Goal: Information Seeking & Learning: Learn about a topic

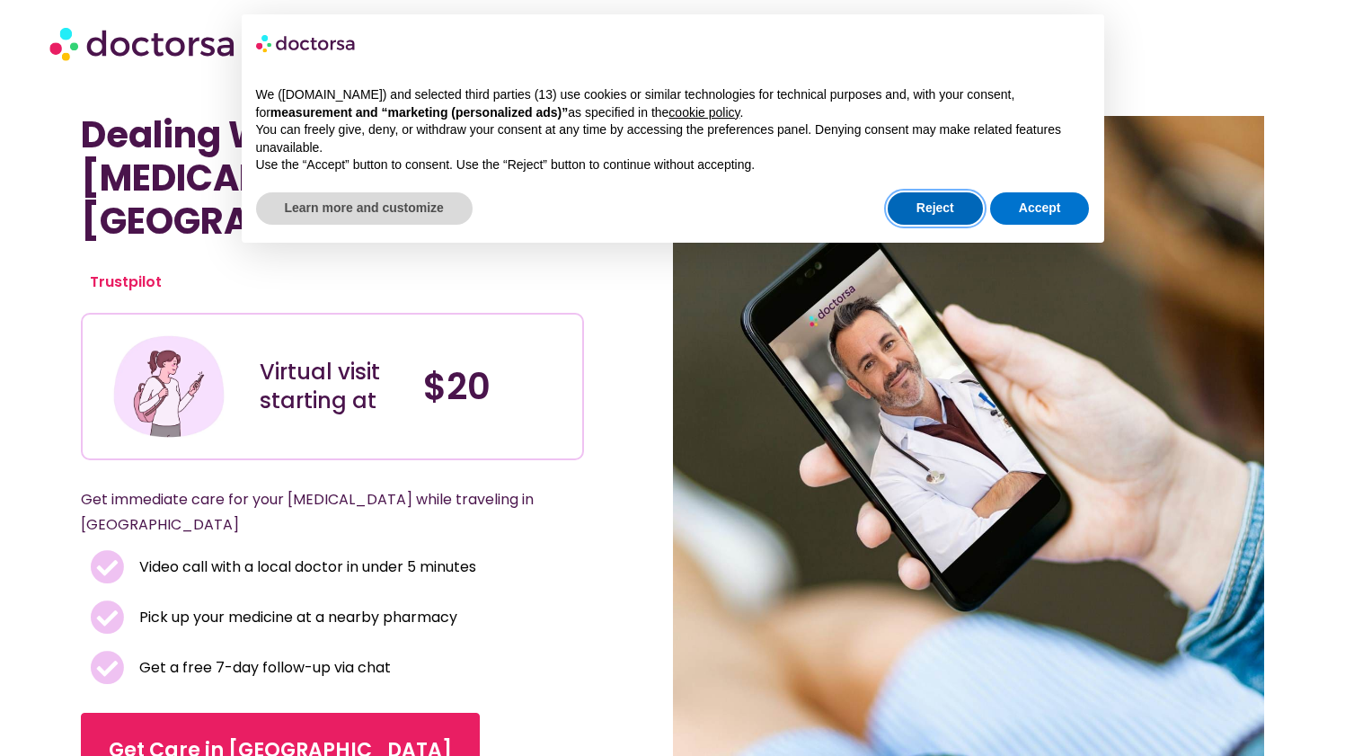
click at [910, 214] on button "Reject" at bounding box center [935, 208] width 95 height 32
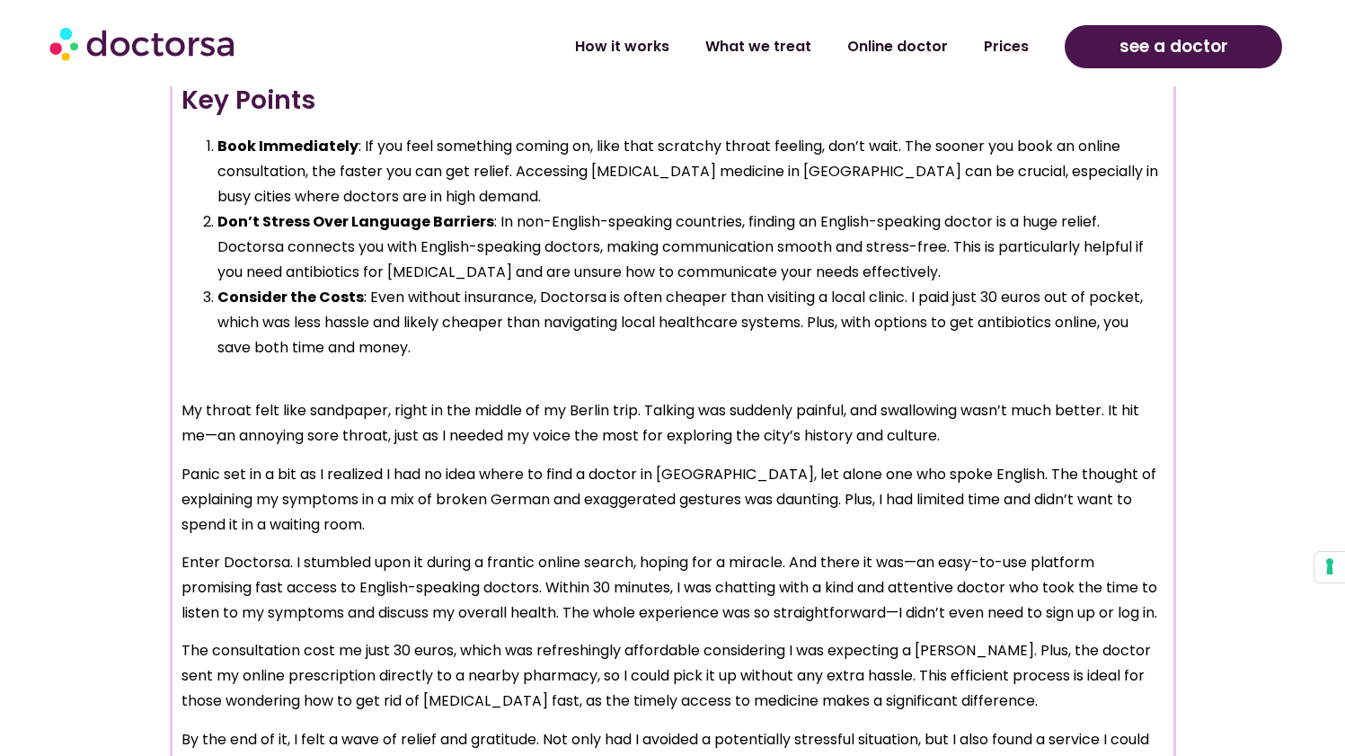
scroll to position [1578, 0]
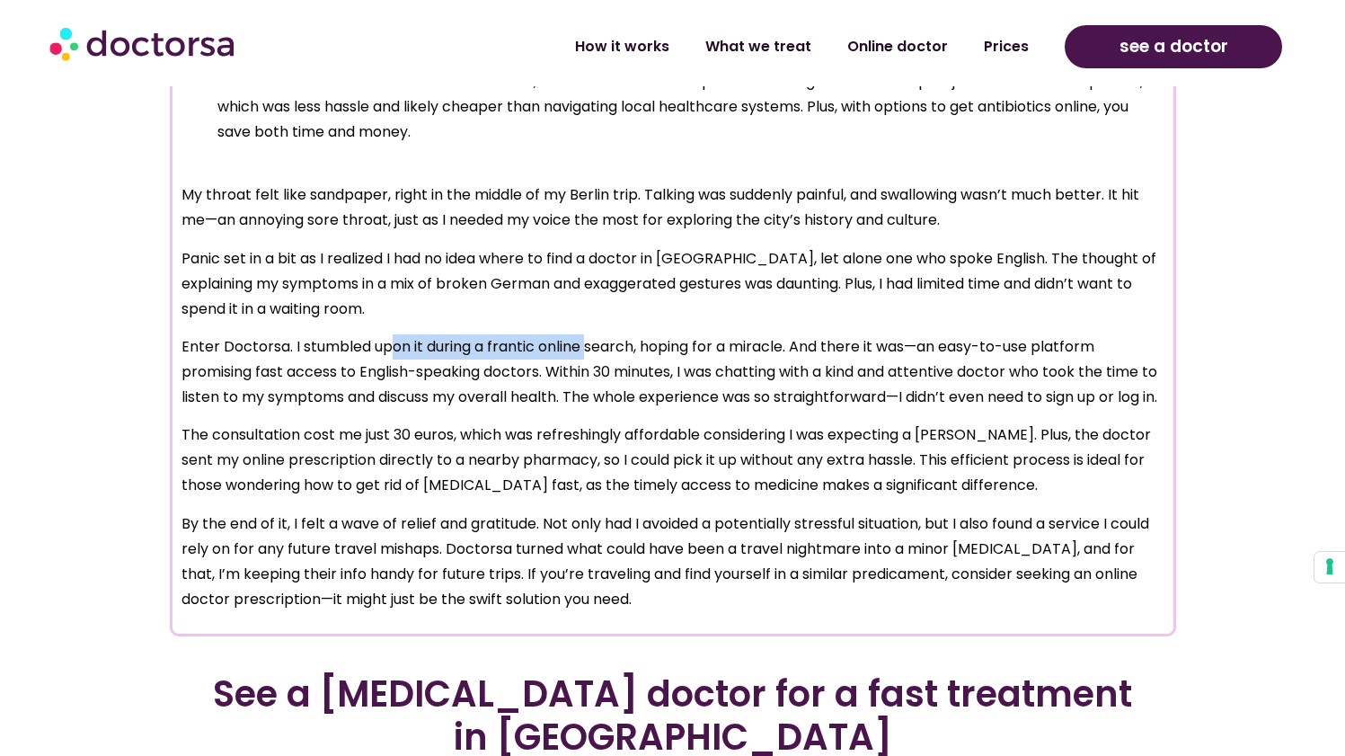
drag, startPoint x: 390, startPoint y: 342, endPoint x: 593, endPoint y: 338, distance: 203.2
click at [593, 338] on p "Enter Doctorsa. I stumbled upon it during a frantic online search, hoping for a…" at bounding box center [673, 371] width 983 height 75
click at [607, 338] on p "Enter Doctorsa. I stumbled upon it during a frantic online search, hoping for a…" at bounding box center [673, 371] width 983 height 75
drag, startPoint x: 696, startPoint y: 363, endPoint x: 872, endPoint y: 362, distance: 176.2
click at [868, 363] on p "Enter Doctorsa. I stumbled upon it during a frantic online search, hoping for a…" at bounding box center [673, 371] width 983 height 75
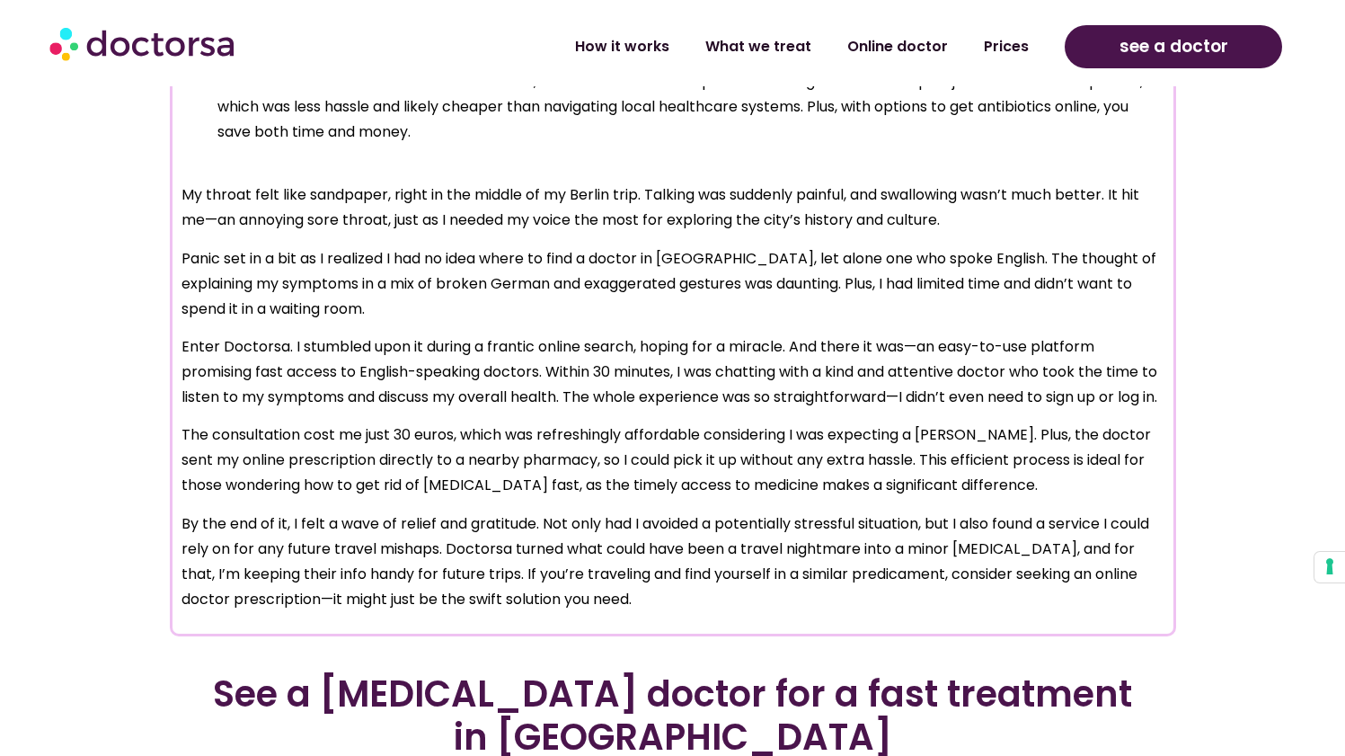
click at [872, 362] on p "Enter Doctorsa. I stumbled upon it during a frantic online search, hoping for a…" at bounding box center [673, 371] width 983 height 75
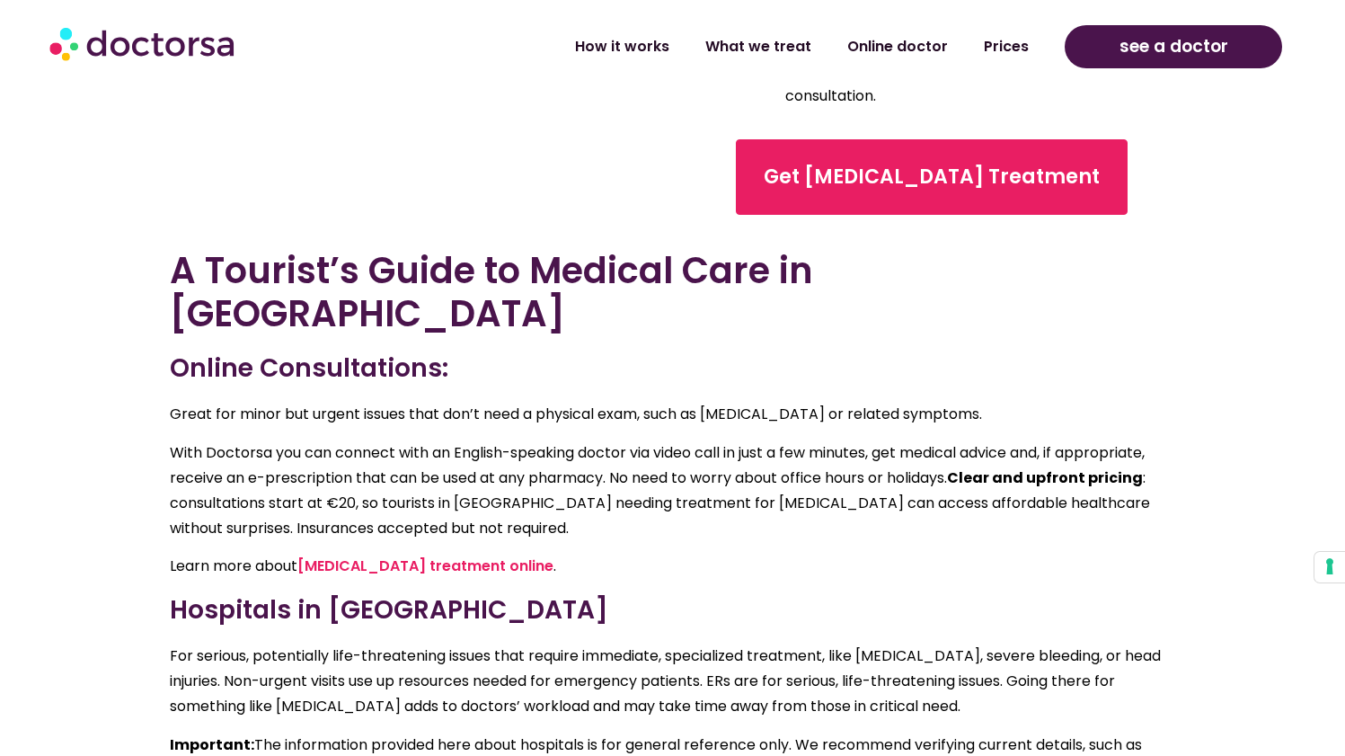
scroll to position [3418, 0]
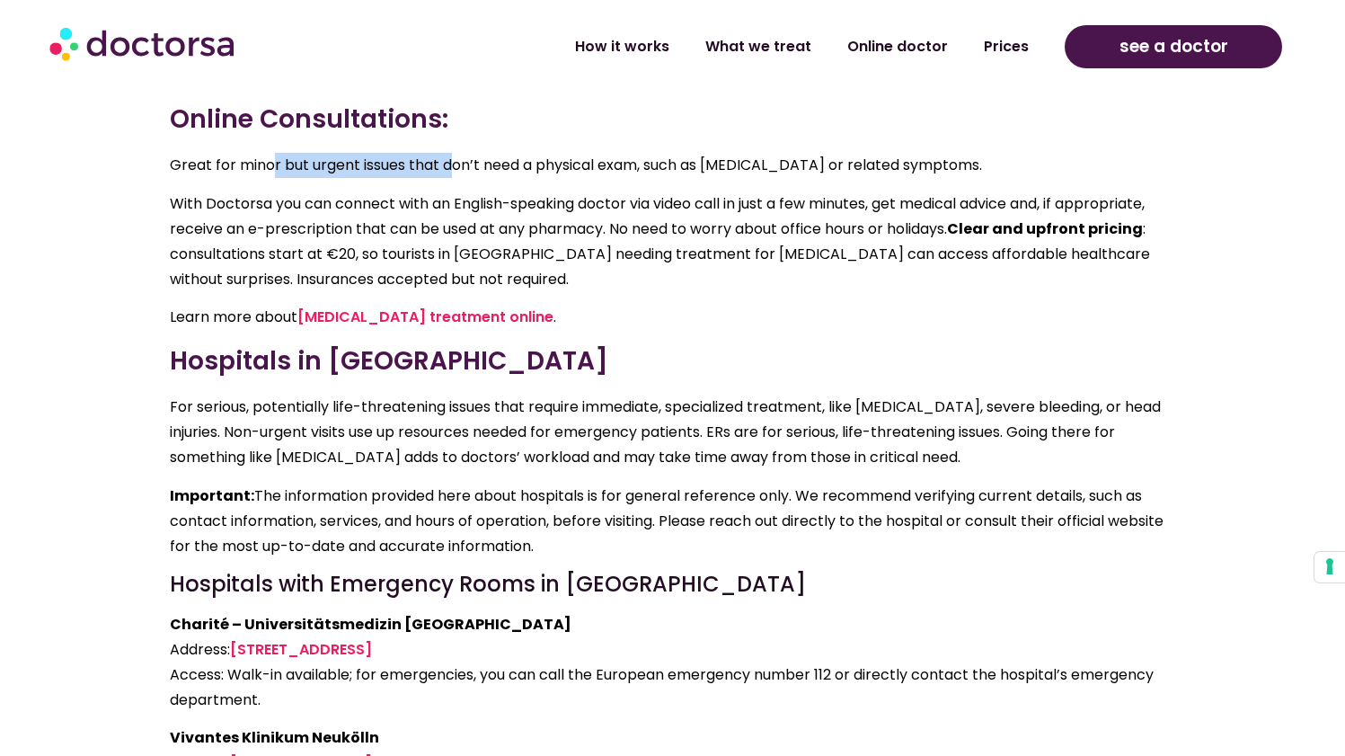
drag, startPoint x: 275, startPoint y: 148, endPoint x: 509, endPoint y: 150, distance: 233.7
click at [492, 153] on p "Great for minor but urgent issues that don’t need a physical exam, such as [MED…" at bounding box center [673, 165] width 1007 height 25
click at [509, 153] on p "Great for minor but urgent issues that don’t need a physical exam, such as [MED…" at bounding box center [673, 165] width 1007 height 25
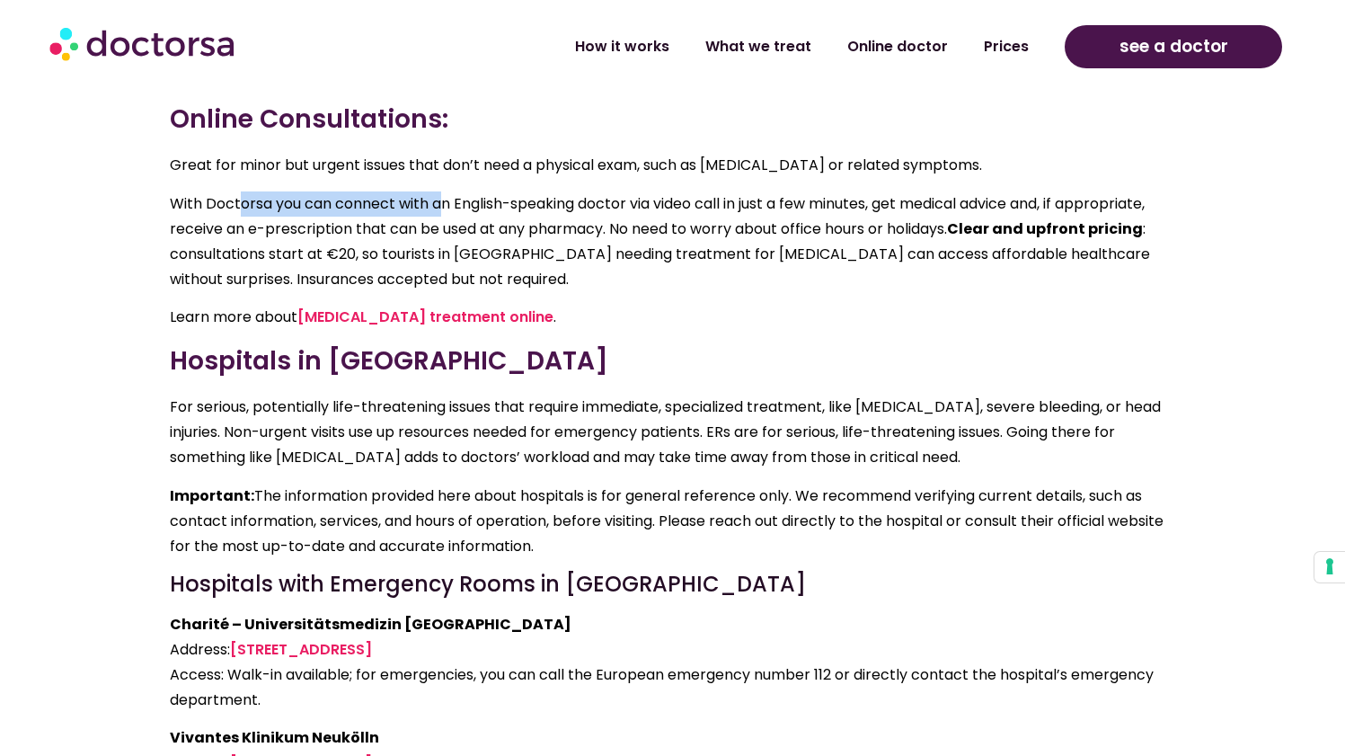
drag, startPoint x: 268, startPoint y: 179, endPoint x: 444, endPoint y: 181, distance: 176.2
click at [438, 191] on p "With Doctorsa you can connect with an English-speaking doctor via video call in…" at bounding box center [673, 241] width 1007 height 101
click at [444, 191] on p "With Doctorsa you can connect with an English-speaking doctor via video call in…" at bounding box center [673, 241] width 1007 height 101
drag, startPoint x: 220, startPoint y: 208, endPoint x: 395, endPoint y: 209, distance: 175.3
click at [381, 209] on p "With Doctorsa you can connect with an English-speaking doctor via video call in…" at bounding box center [673, 241] width 1007 height 101
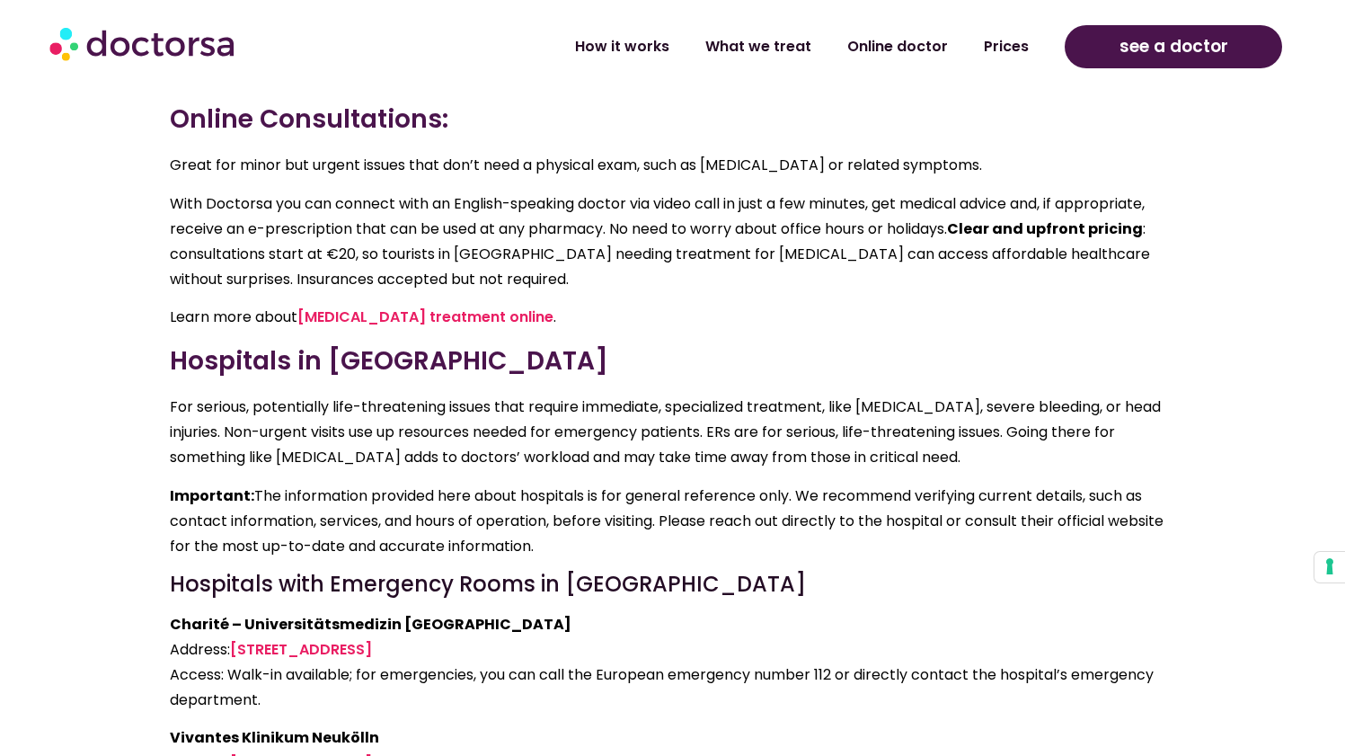
drag, startPoint x: 397, startPoint y: 209, endPoint x: 409, endPoint y: 209, distance: 11.7
click at [397, 209] on p "With Doctorsa you can connect with an English-speaking doctor via video call in…" at bounding box center [673, 241] width 1007 height 101
drag, startPoint x: 384, startPoint y: 205, endPoint x: 626, endPoint y: 209, distance: 241.8
click at [615, 210] on p "With Doctorsa you can connect with an English-speaking doctor via video call in…" at bounding box center [673, 241] width 1007 height 101
click at [670, 218] on span "o need to worry about office hours or holidays. Clear and upfront pricing : con…" at bounding box center [660, 253] width 981 height 71
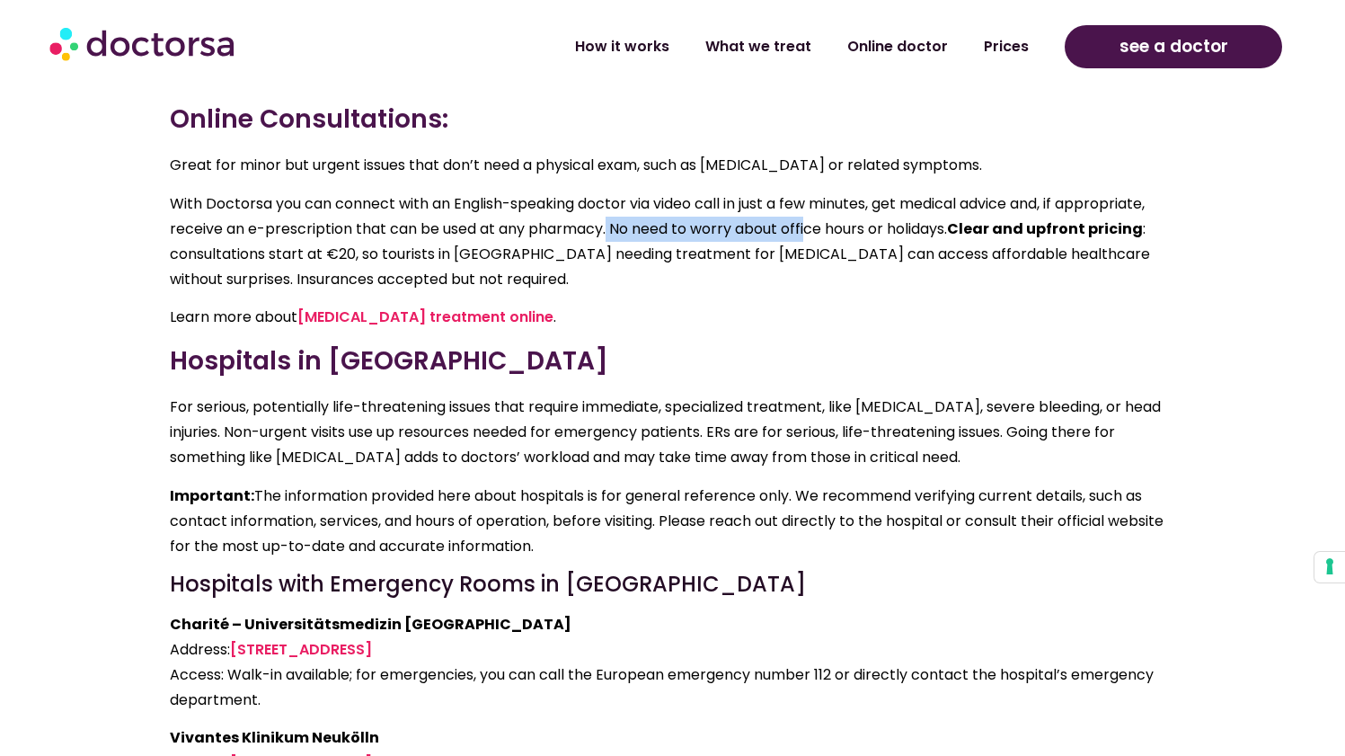
drag, startPoint x: 611, startPoint y: 208, endPoint x: 821, endPoint y: 209, distance: 210.3
click at [821, 209] on p "With Doctorsa you can connect with an English-speaking doctor via video call in…" at bounding box center [673, 241] width 1007 height 101
drag, startPoint x: 850, startPoint y: 208, endPoint x: 868, endPoint y: 211, distance: 18.3
click at [853, 218] on span "o need to worry about office hours or holidays. Clear and upfront pricing : con…" at bounding box center [660, 253] width 981 height 71
click at [981, 218] on strong "Clear and upfront pricing" at bounding box center [1045, 228] width 196 height 21
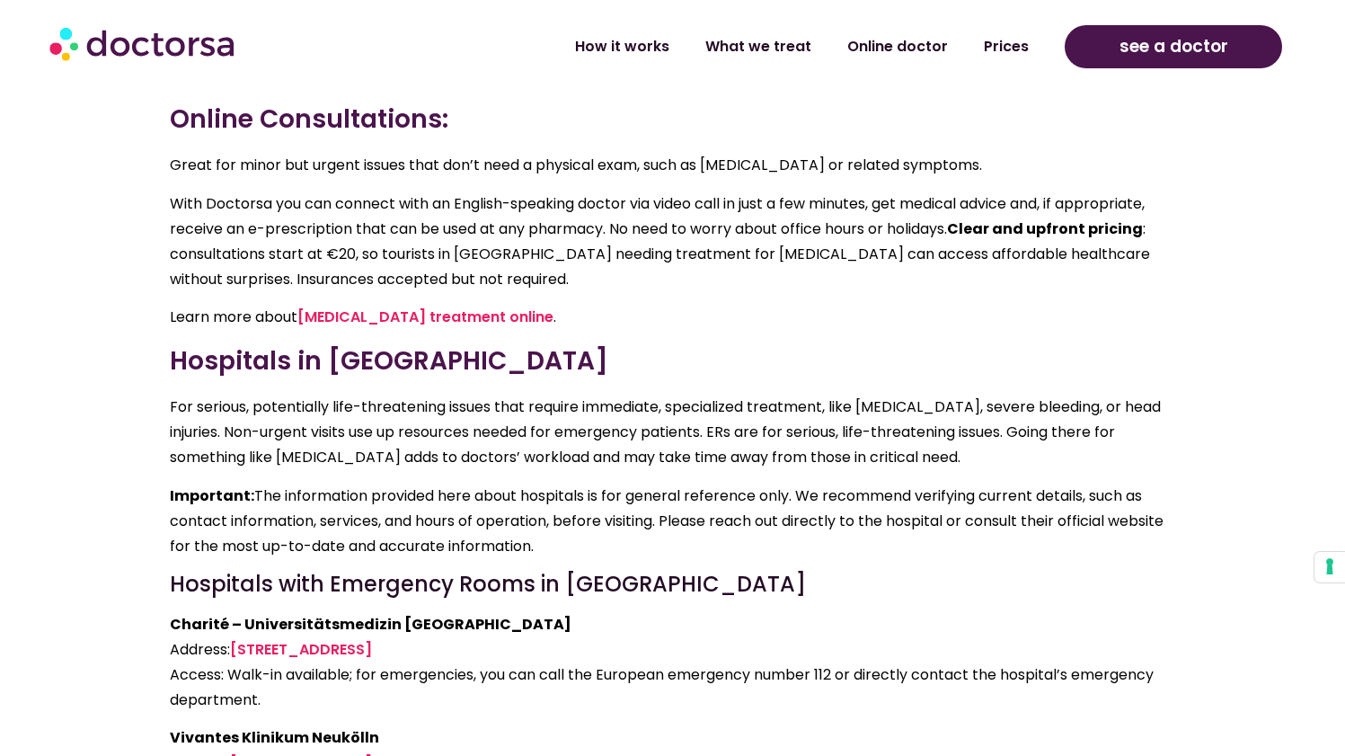
click at [609, 305] on p "Learn more about [MEDICAL_DATA] treatment online ." at bounding box center [673, 317] width 1007 height 25
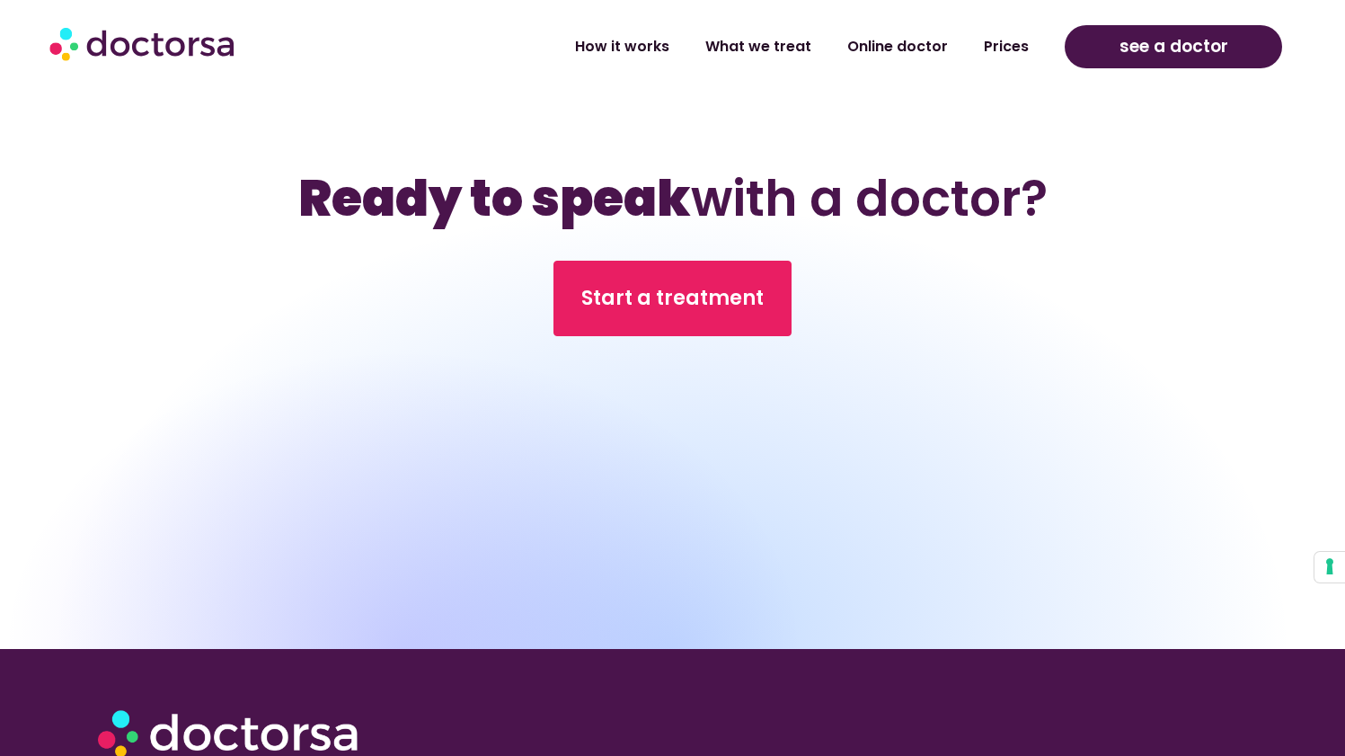
scroll to position [8270, 0]
